Goal: Task Accomplishment & Management: Use online tool/utility

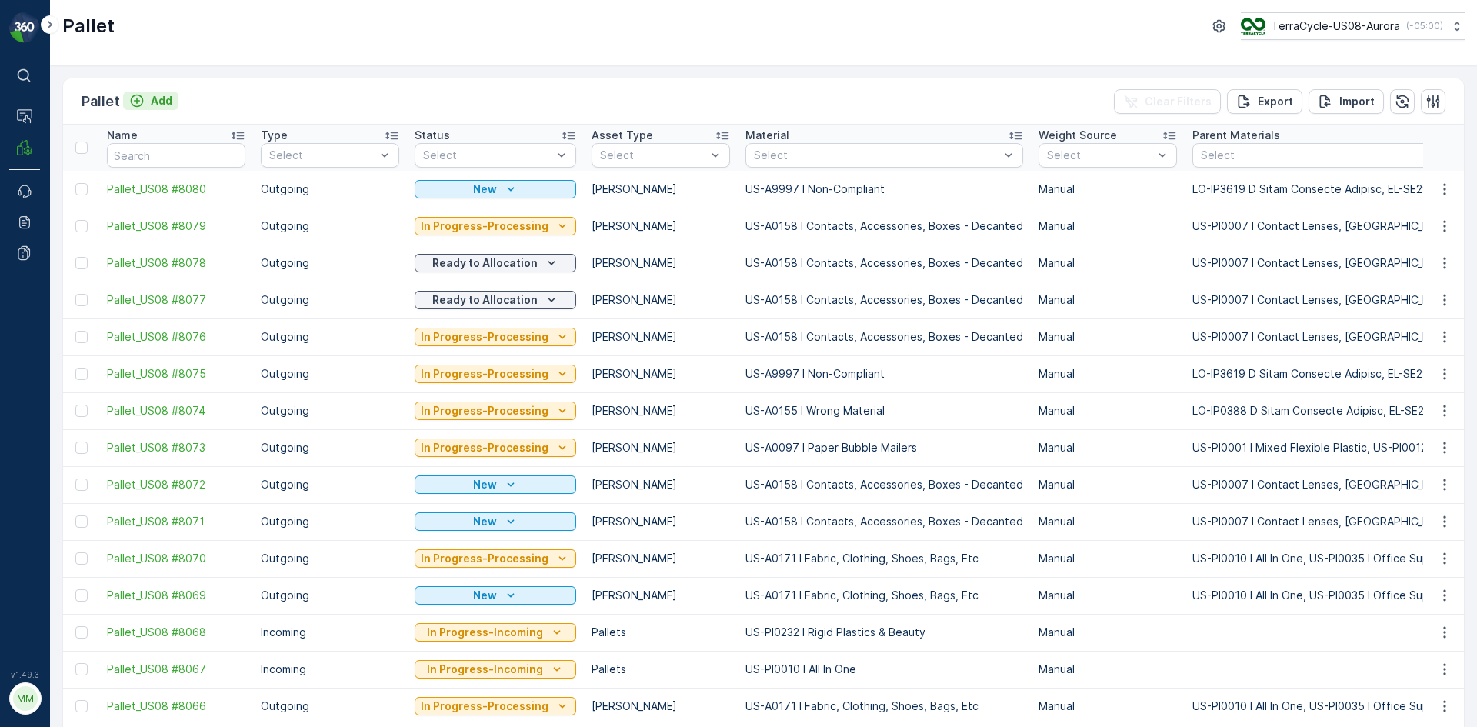
click at [152, 105] on p "Add" at bounding box center [162, 100] width 22 height 15
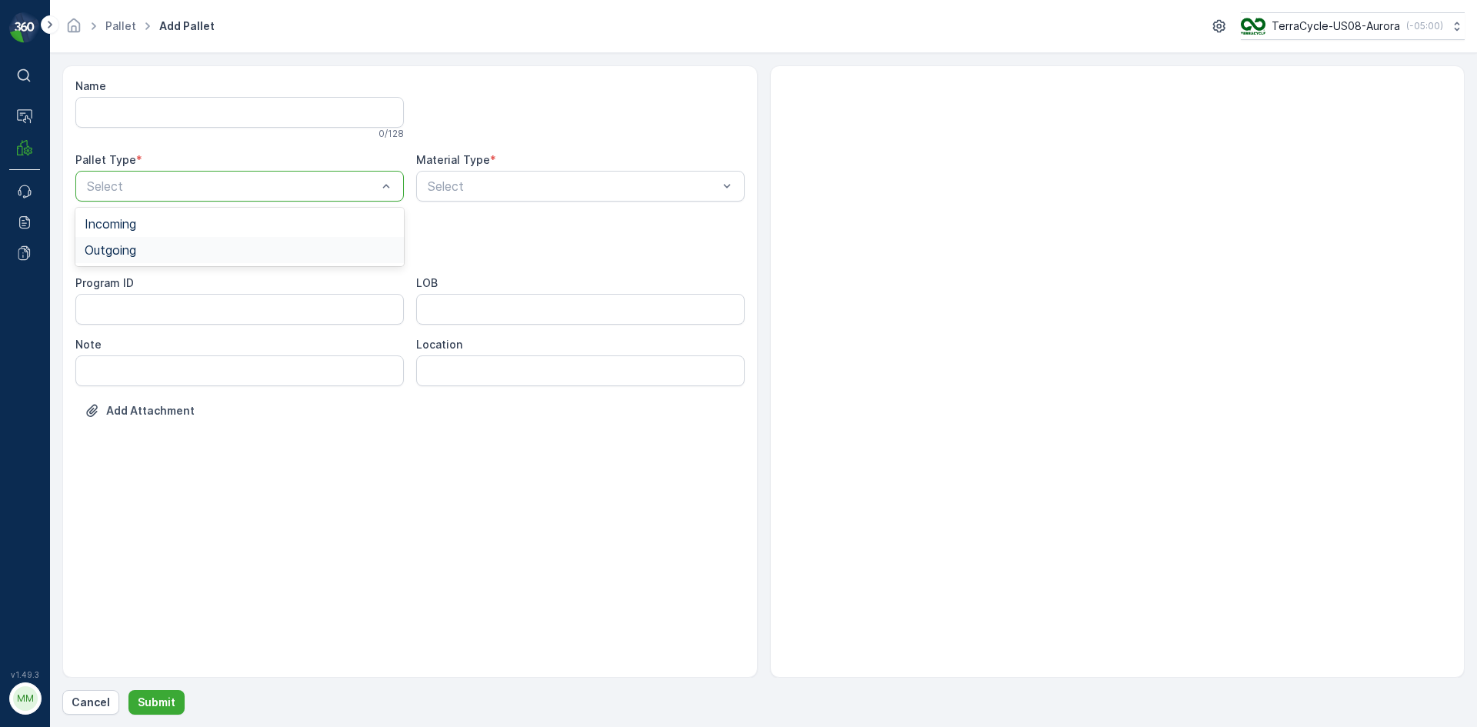
click at [327, 245] on div "Outgoing" at bounding box center [240, 250] width 310 height 14
click at [285, 283] on div "Gaylord" at bounding box center [240, 286] width 310 height 14
type input "0158"
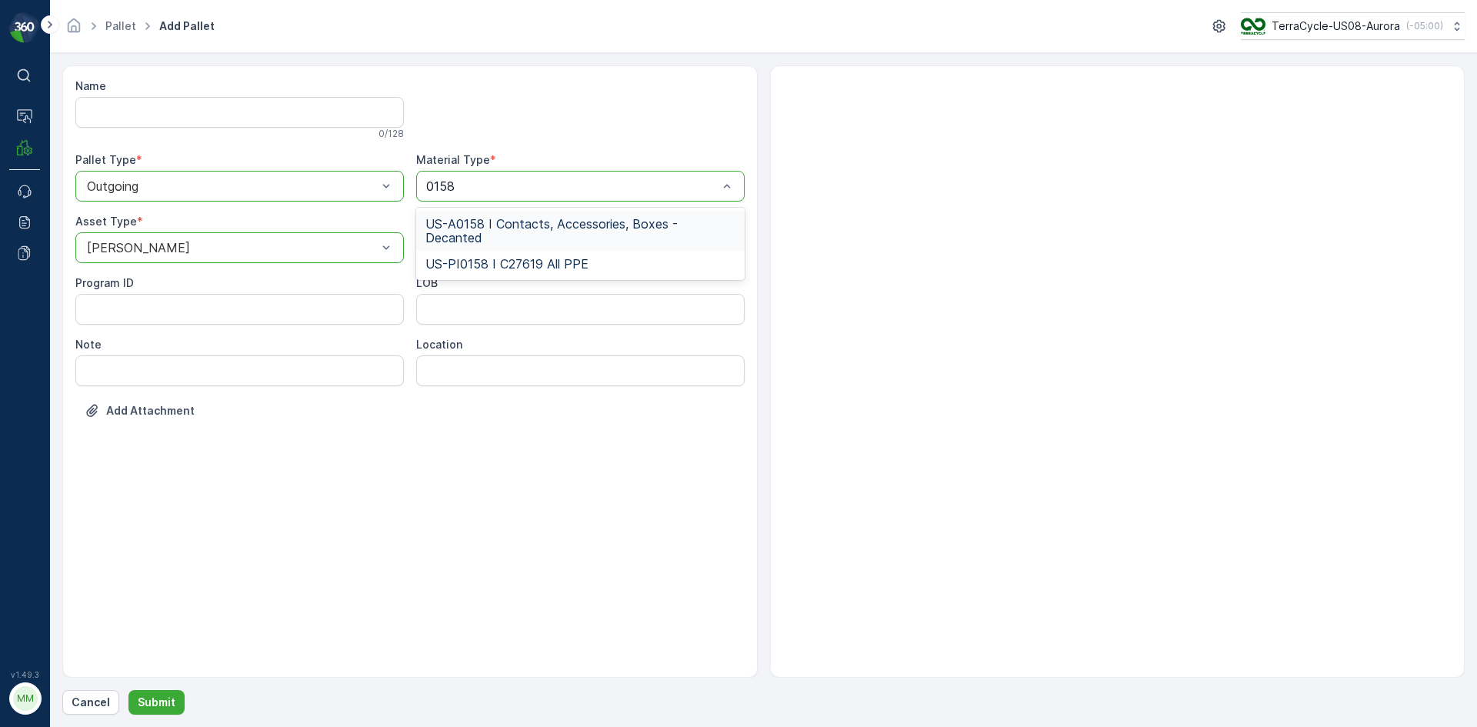
click at [506, 222] on span "US-A0158 I Contacts, Accessories, Boxes - Decanted" at bounding box center [581, 231] width 310 height 28
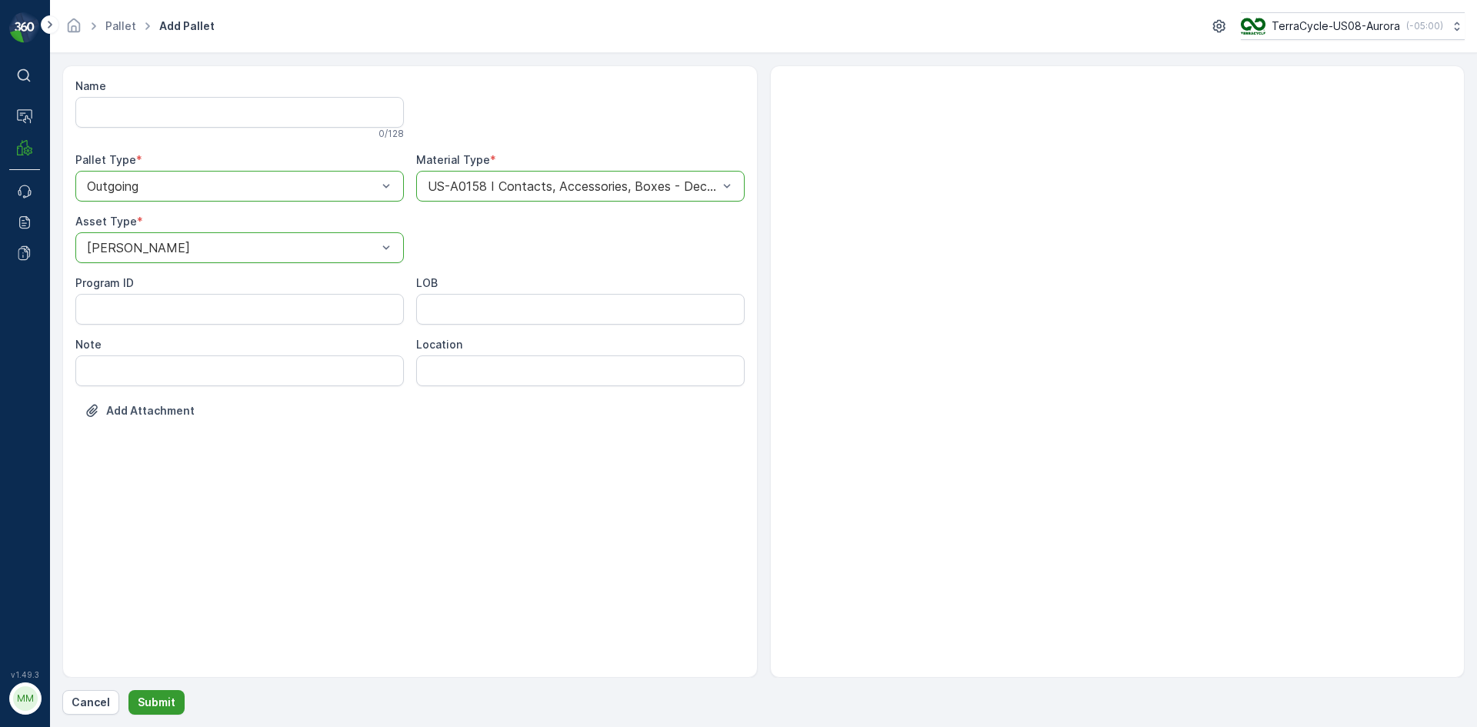
click at [153, 704] on p "Submit" at bounding box center [157, 702] width 38 height 15
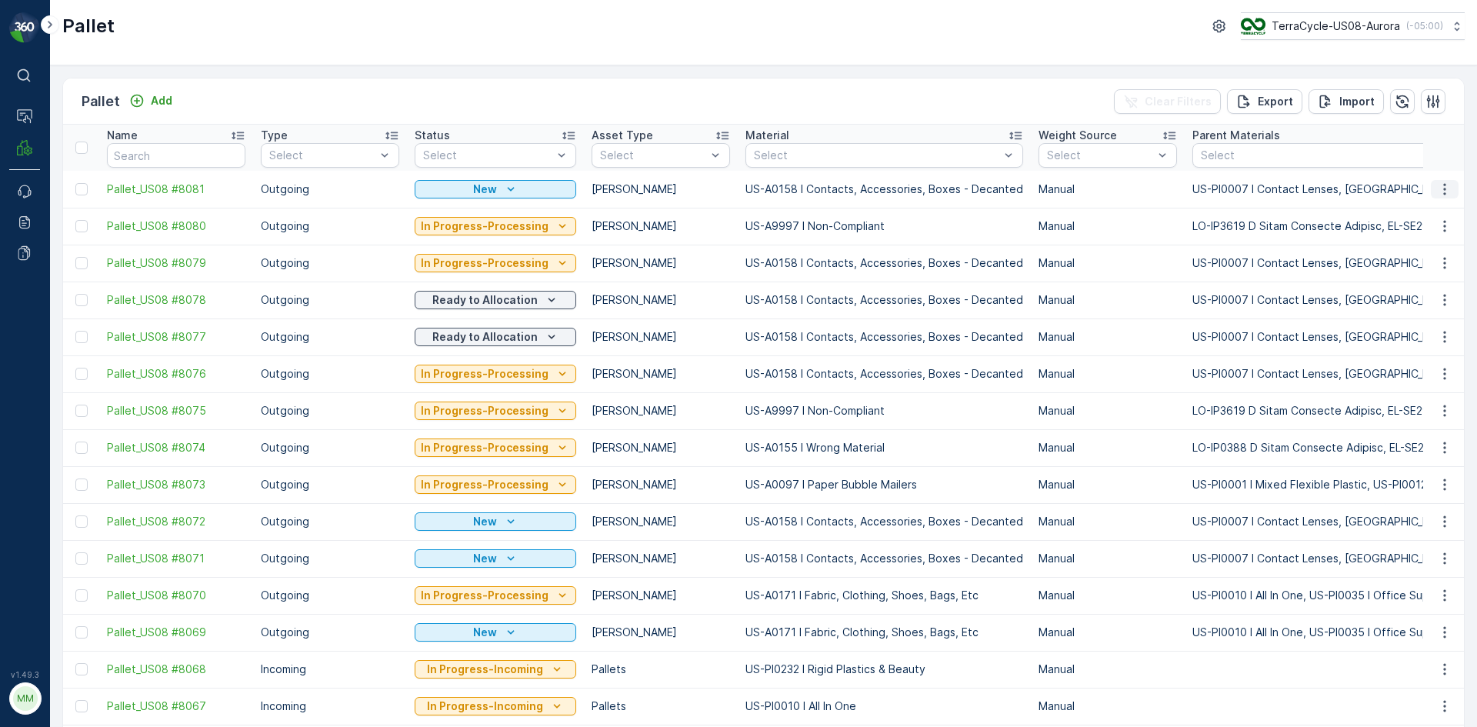
click at [1445, 188] on icon "button" at bounding box center [1444, 189] width 15 height 15
click at [1427, 292] on div "Print QR" at bounding box center [1427, 299] width 102 height 22
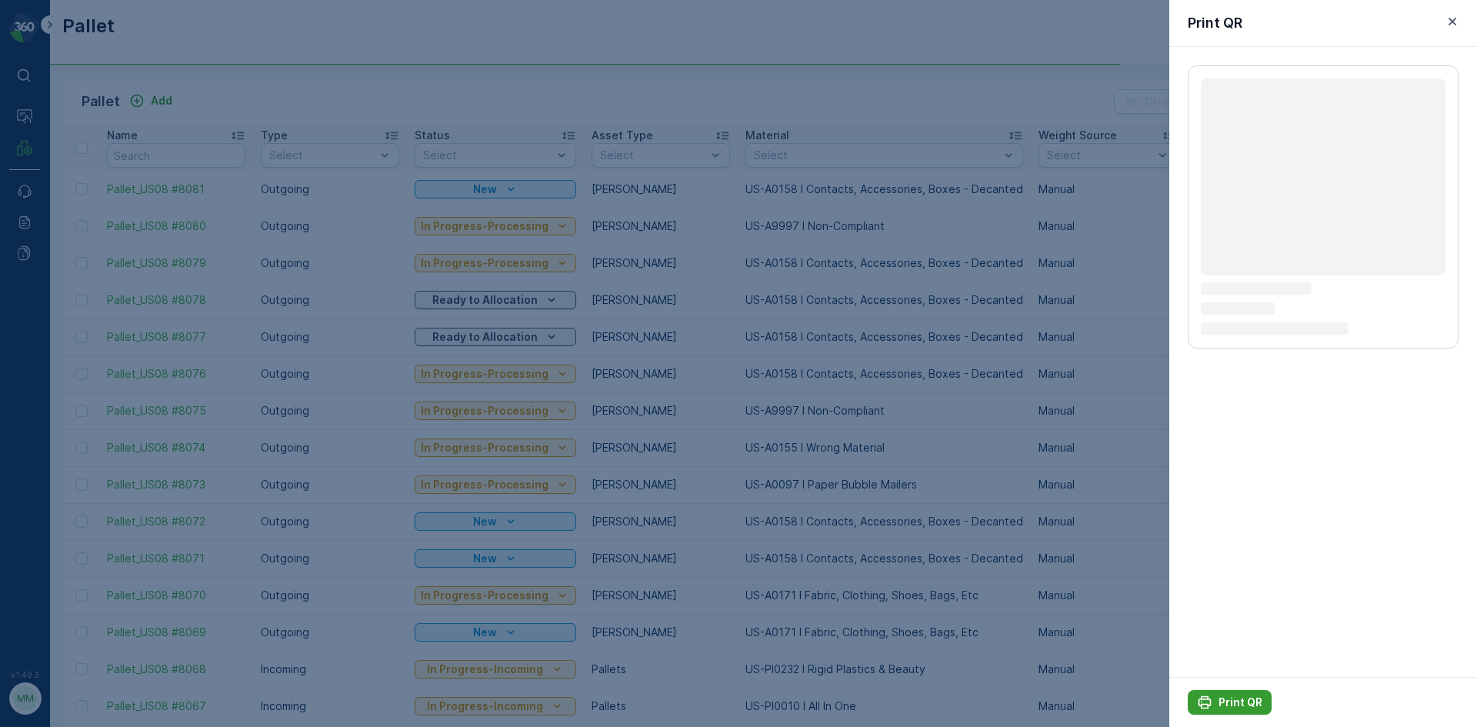
click at [1244, 707] on p "Print QR" at bounding box center [1241, 702] width 44 height 15
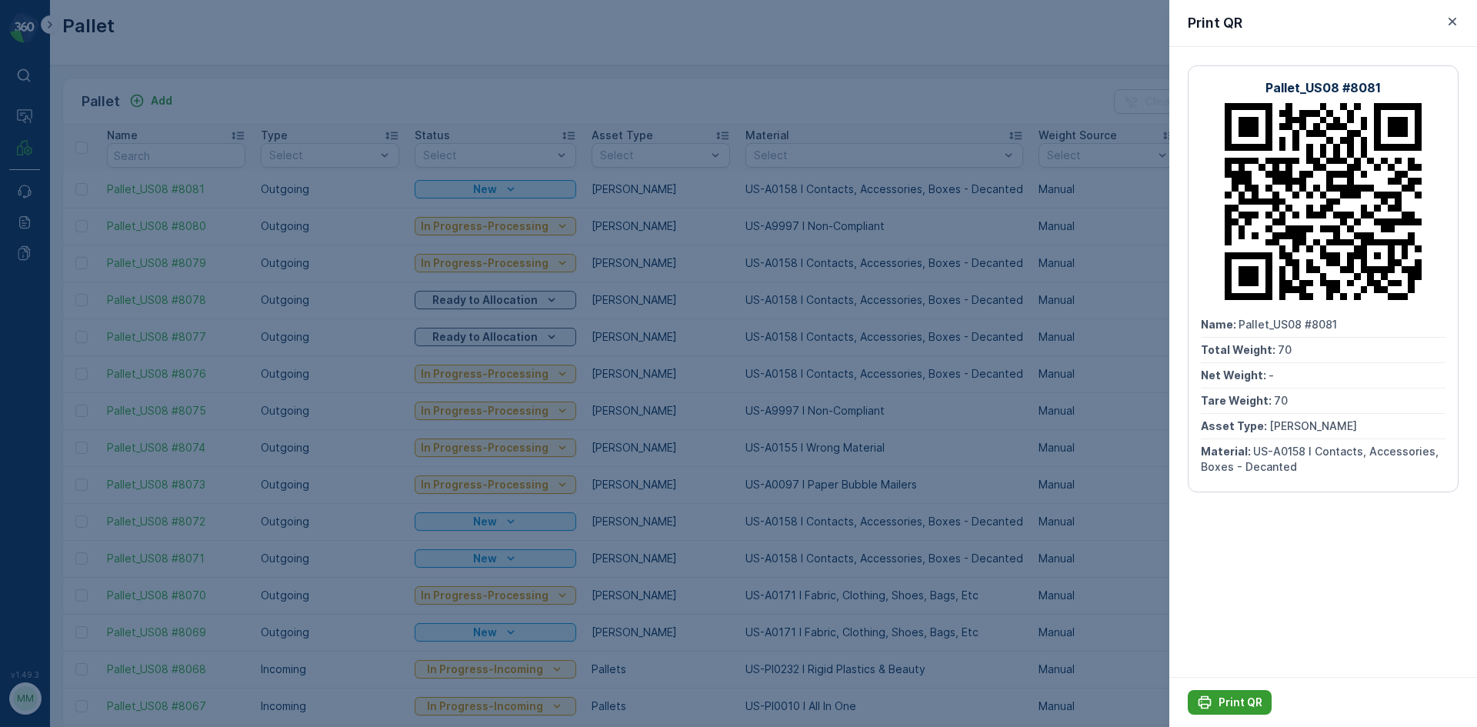
click at [1238, 704] on p "Print QR" at bounding box center [1241, 702] width 44 height 15
drag, startPoint x: 162, startPoint y: 87, endPoint x: 147, endPoint y: 99, distance: 19.1
click at [162, 87] on div at bounding box center [738, 363] width 1477 height 727
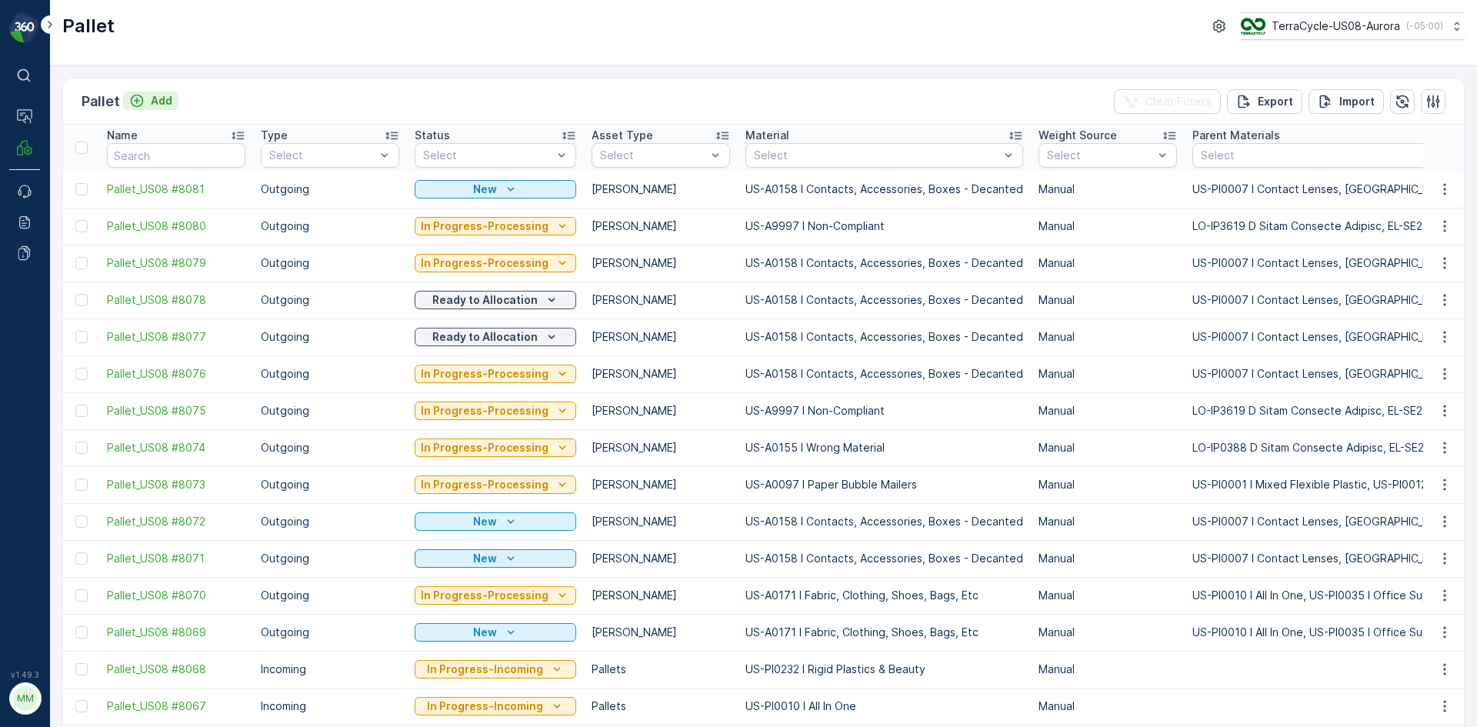
click at [147, 99] on div "Add" at bounding box center [150, 100] width 43 height 15
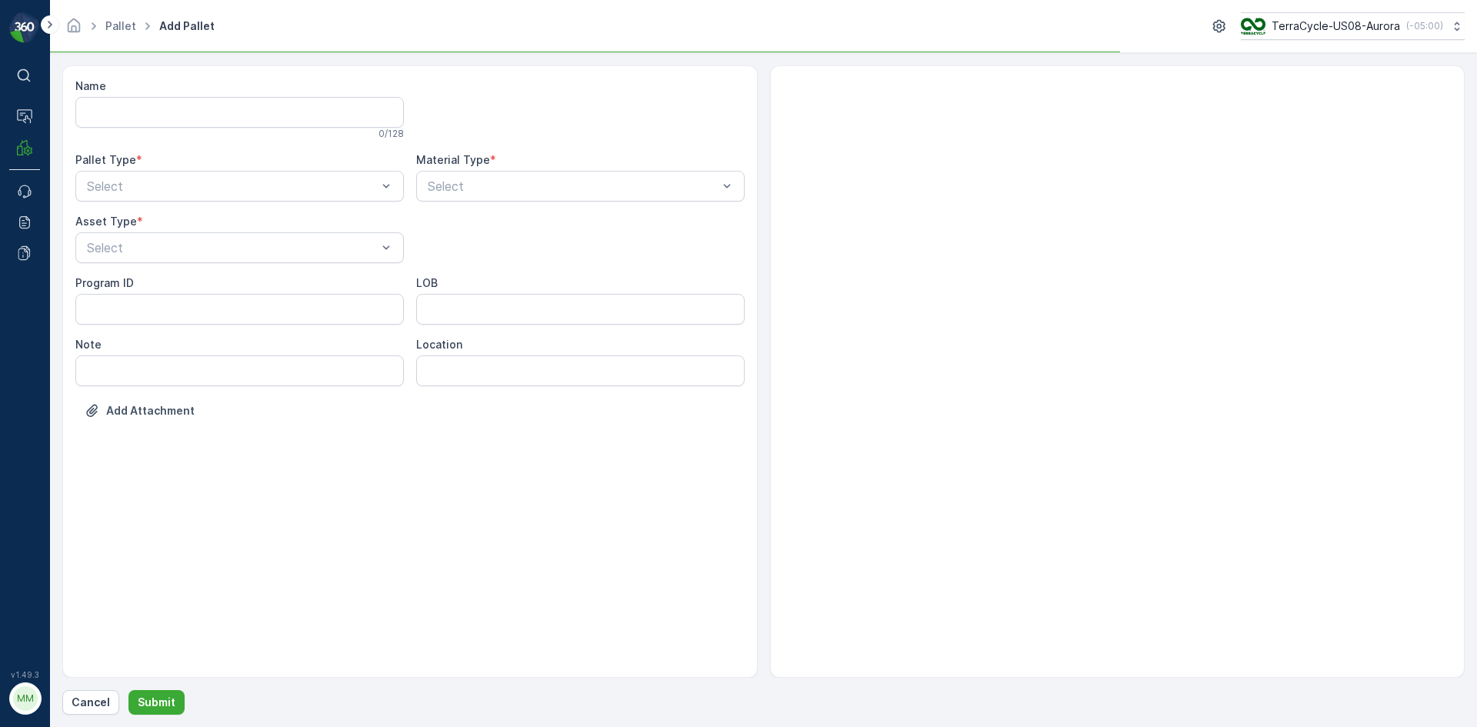
click at [208, 203] on div "Name 0 / 128 Pallet Type * Select Material Type * Select Asset Type * Select Pr…" at bounding box center [409, 259] width 669 height 363
click at [195, 251] on div "Outgoing" at bounding box center [240, 250] width 310 height 14
click at [195, 279] on div "Gaylord" at bounding box center [240, 286] width 310 height 14
type input "0158"
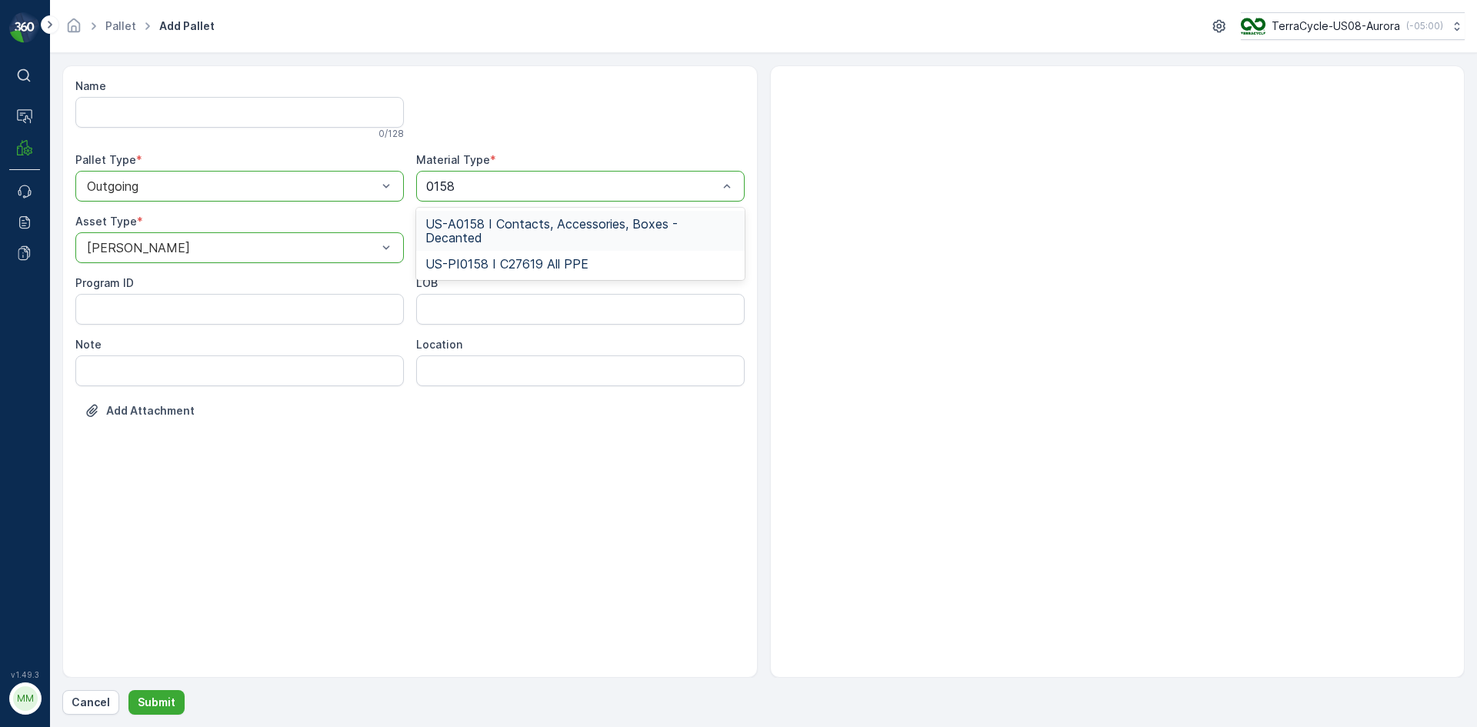
click at [608, 235] on span "US-A0158 I Contacts, Accessories, Boxes - Decanted" at bounding box center [581, 231] width 310 height 28
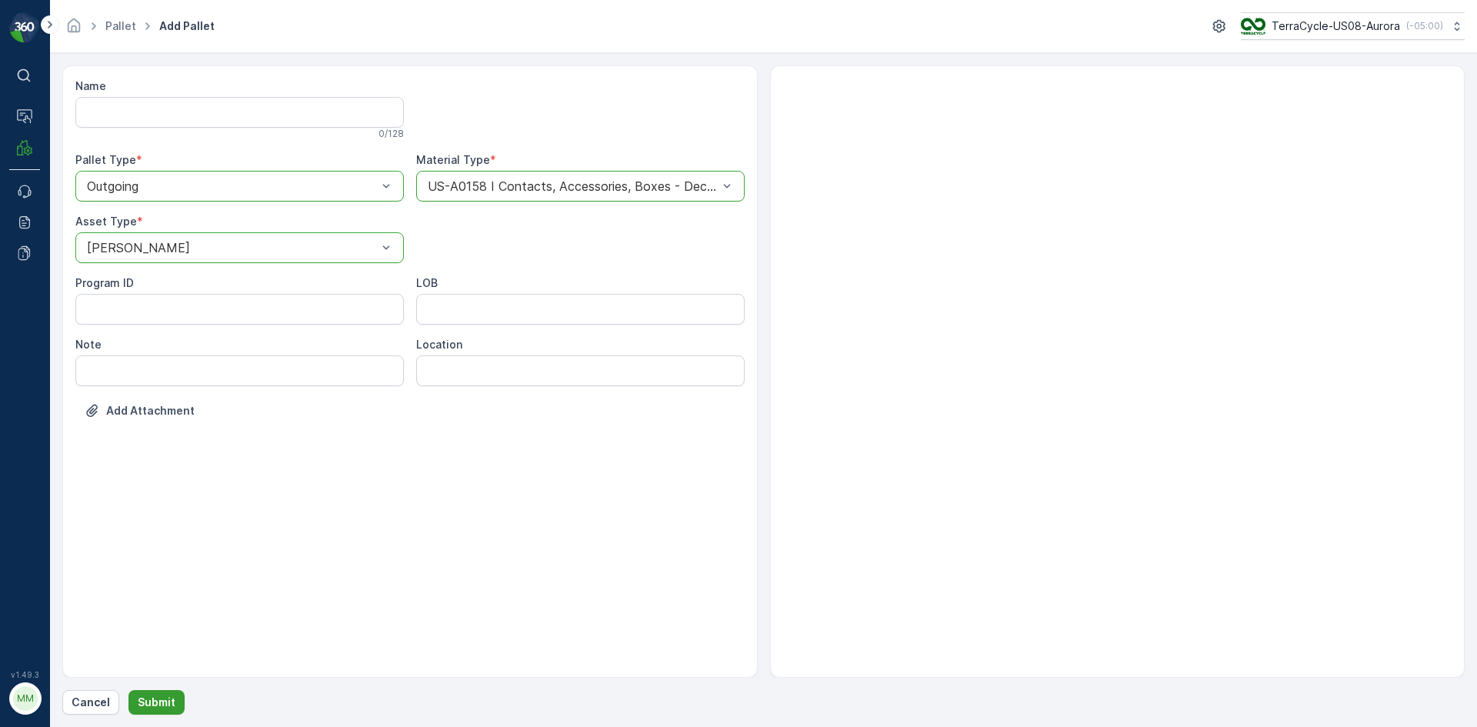
click at [177, 695] on button "Submit" at bounding box center [156, 702] width 56 height 25
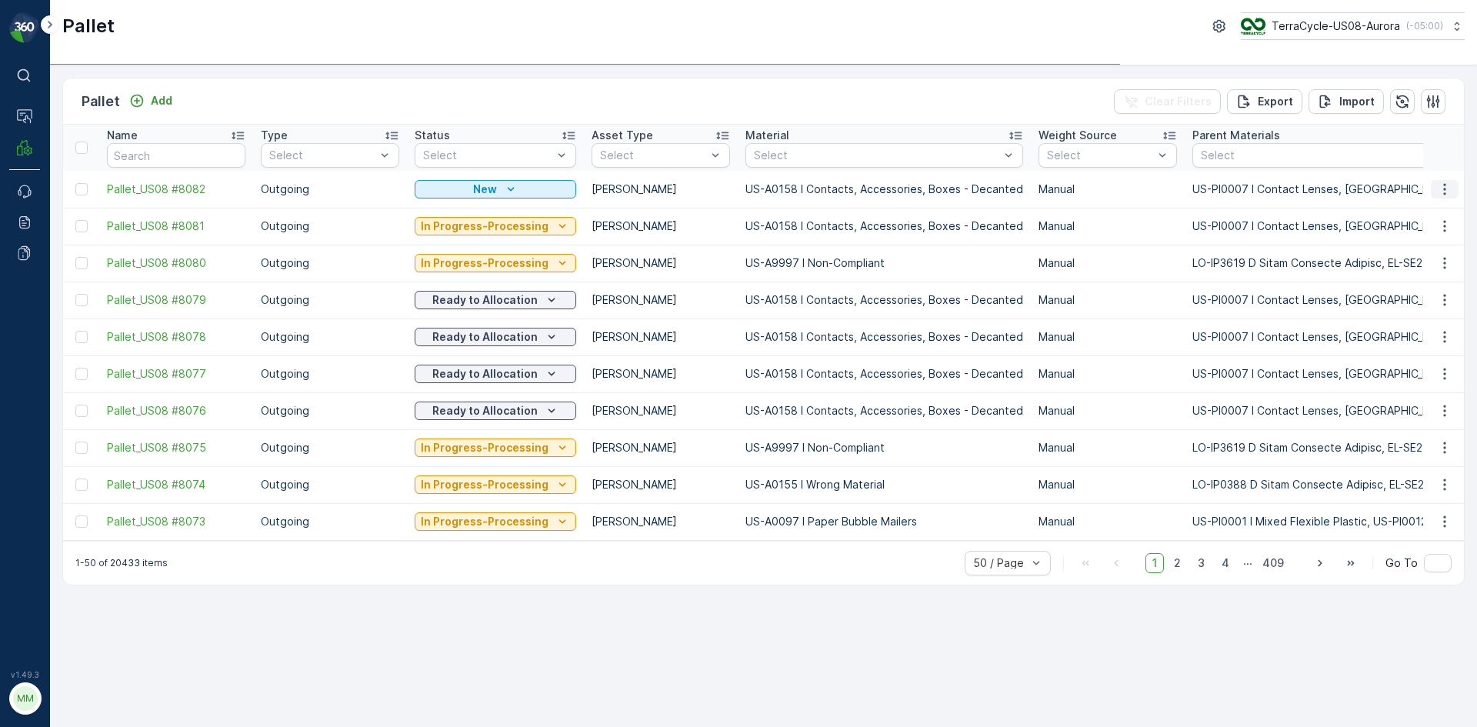
click at [1441, 182] on icon "button" at bounding box center [1444, 189] width 15 height 15
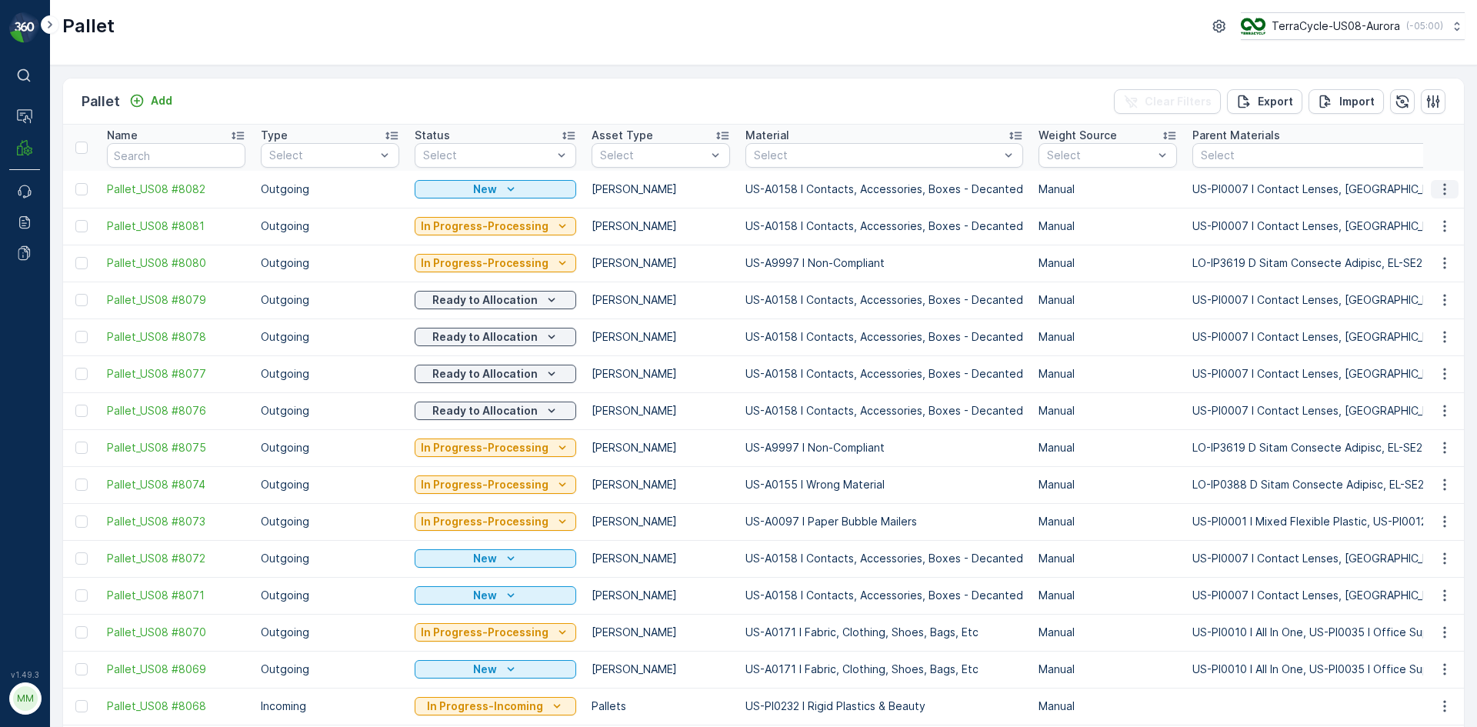
click at [1437, 193] on icon "button" at bounding box center [1444, 189] width 15 height 15
click at [1416, 299] on span "Print QR" at bounding box center [1403, 298] width 42 height 15
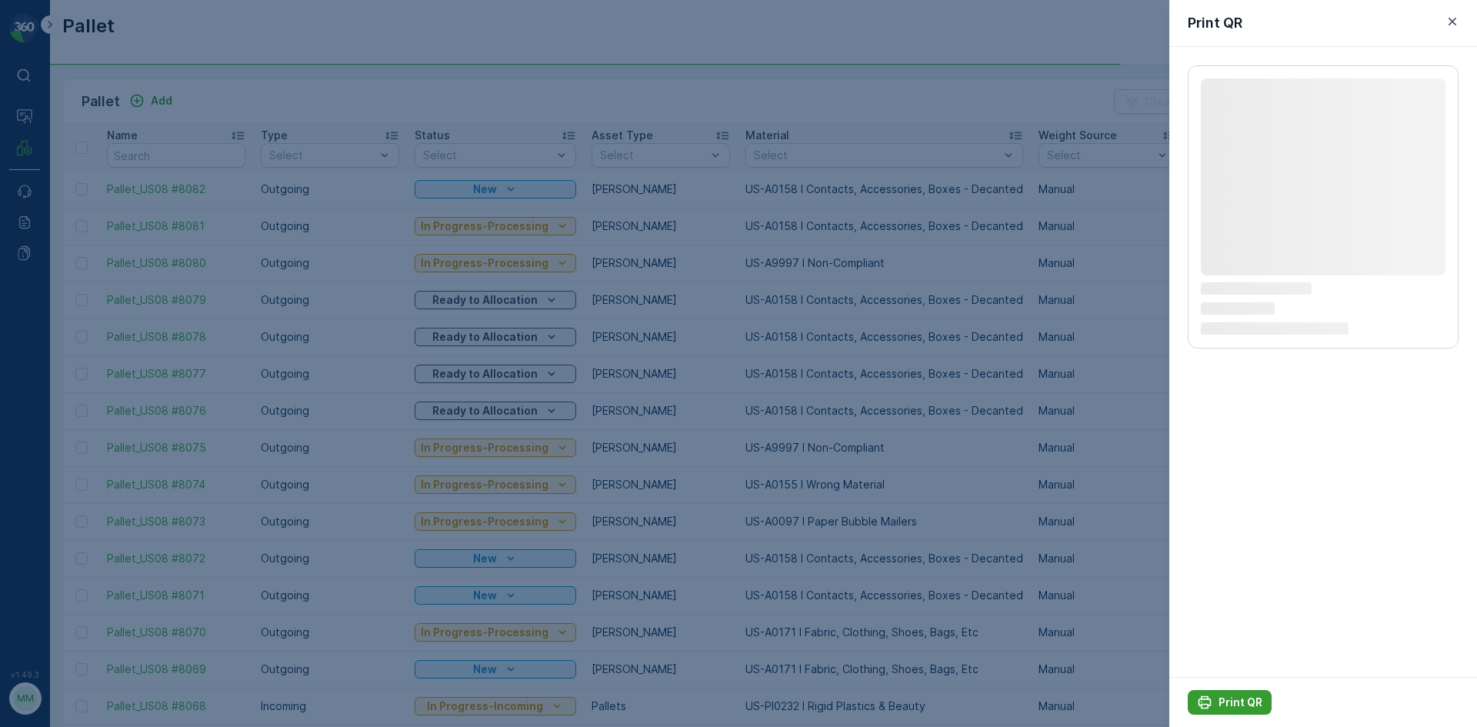
click at [1247, 700] on p "Print QR" at bounding box center [1241, 702] width 44 height 15
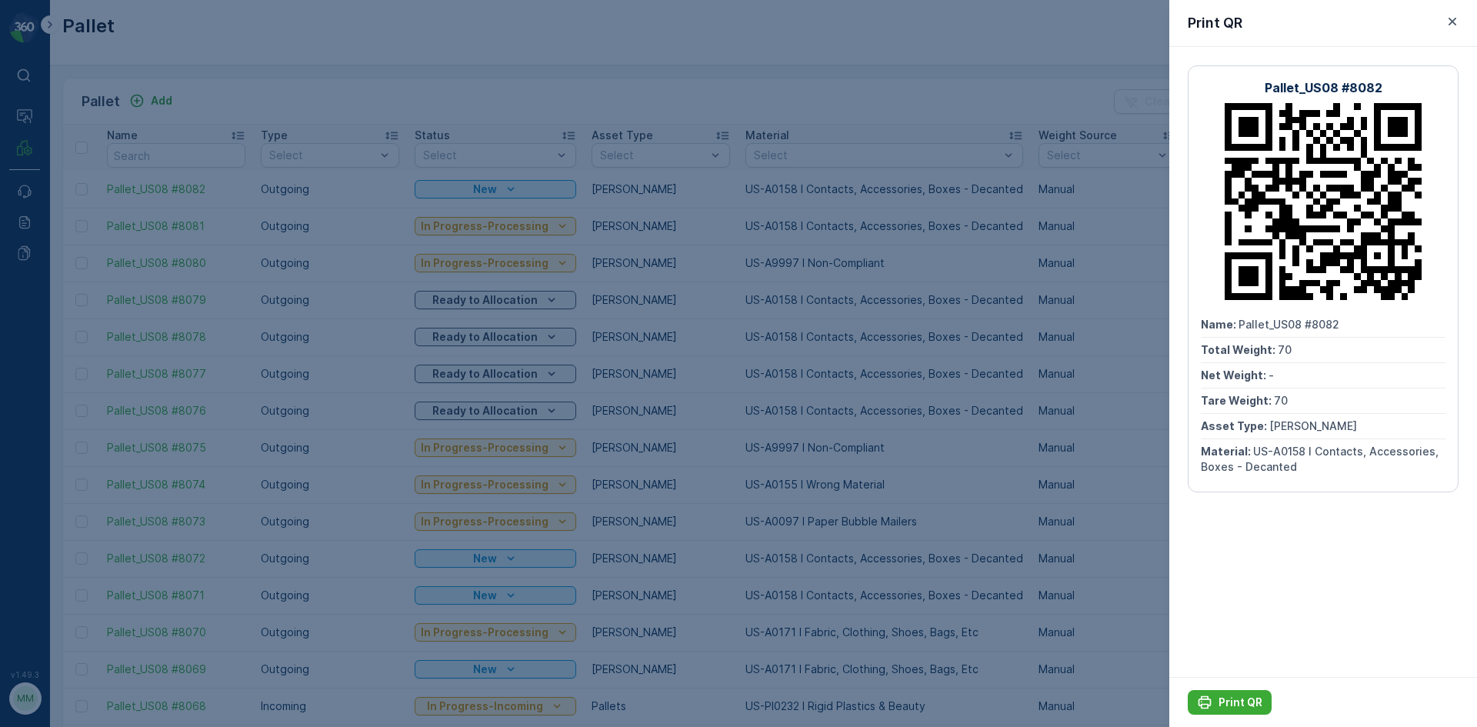
click at [1048, 653] on div at bounding box center [738, 363] width 1477 height 727
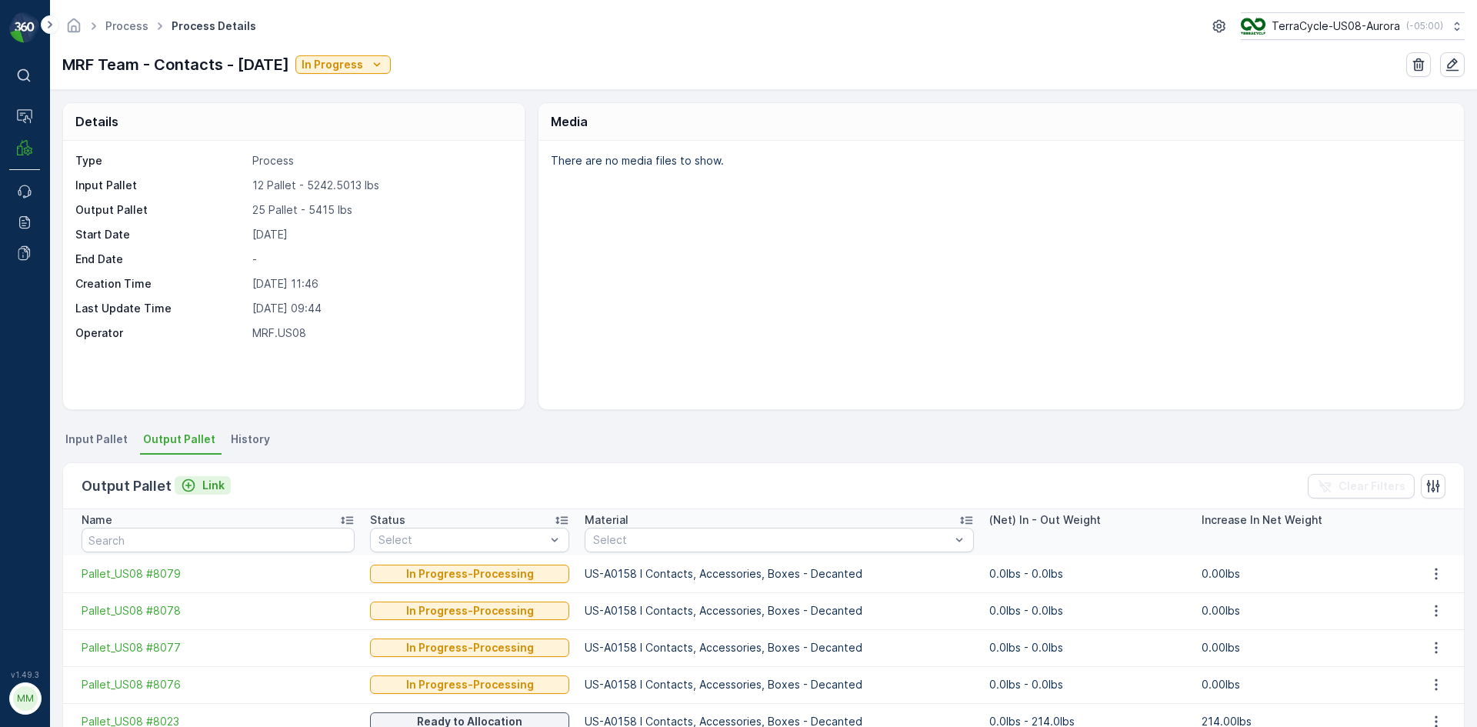
click at [202, 488] on p "Link" at bounding box center [213, 485] width 22 height 15
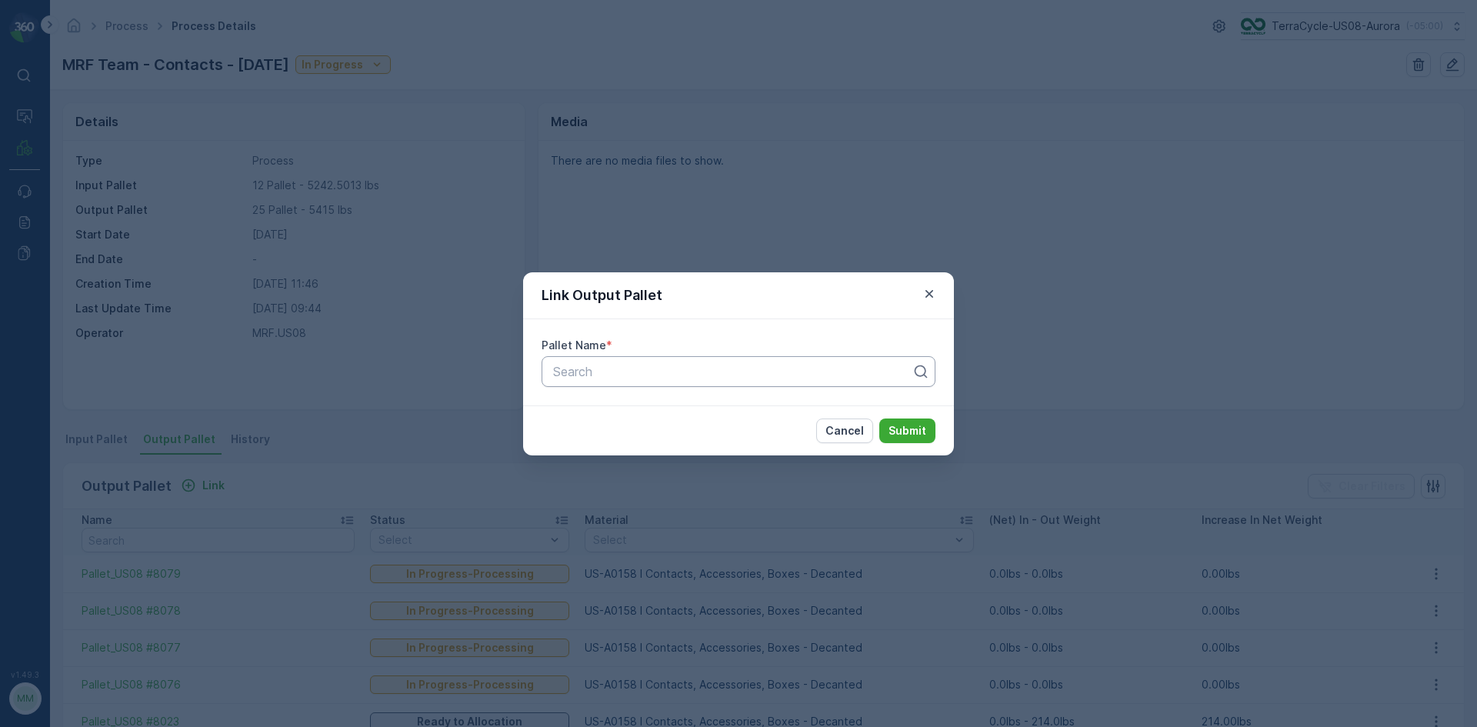
click at [573, 377] on div at bounding box center [733, 372] width 362 height 14
type input "8081"
click at [879, 419] on button "Submit" at bounding box center [907, 431] width 56 height 25
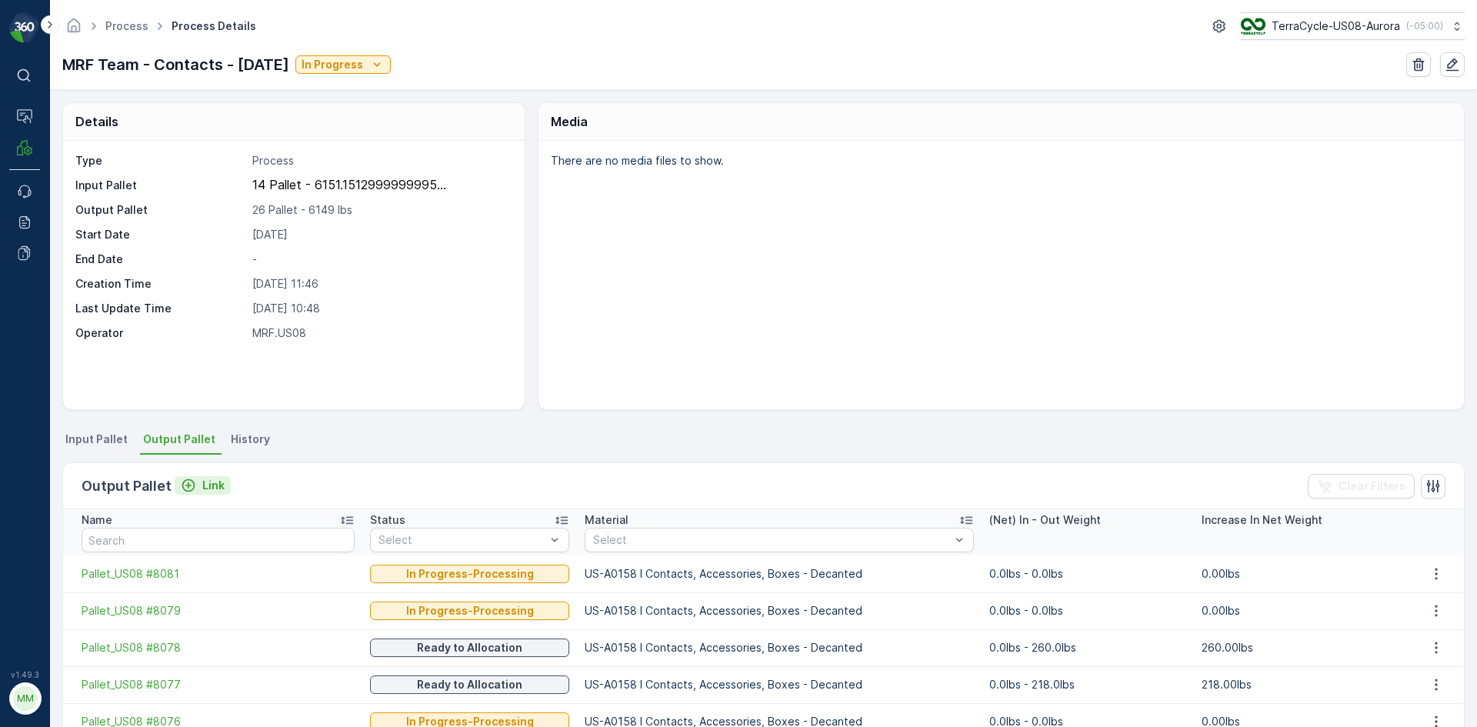
click at [226, 484] on button "Link" at bounding box center [203, 485] width 56 height 18
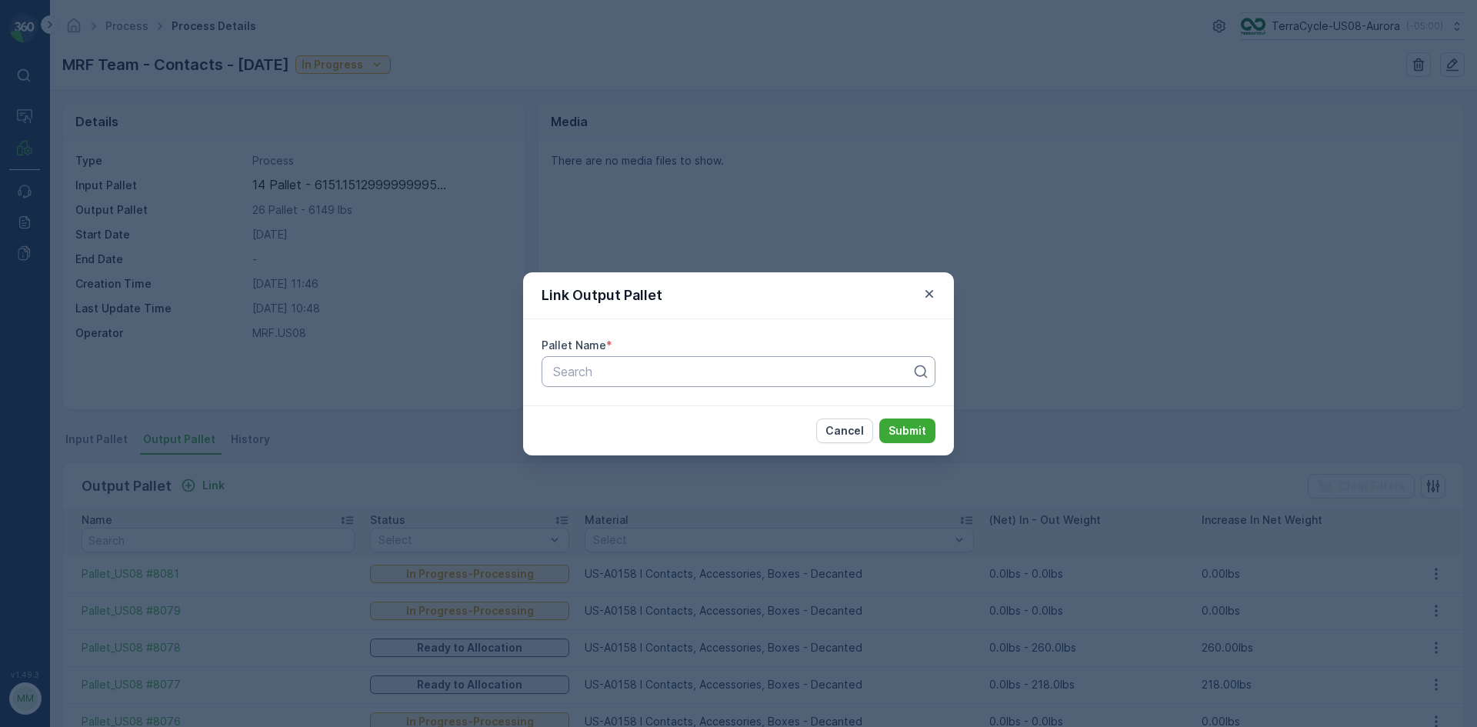
click at [639, 367] on div at bounding box center [733, 372] width 362 height 14
type input "8082"
click at [879, 419] on button "Submit" at bounding box center [907, 431] width 56 height 25
